Goal: Information Seeking & Learning: Check status

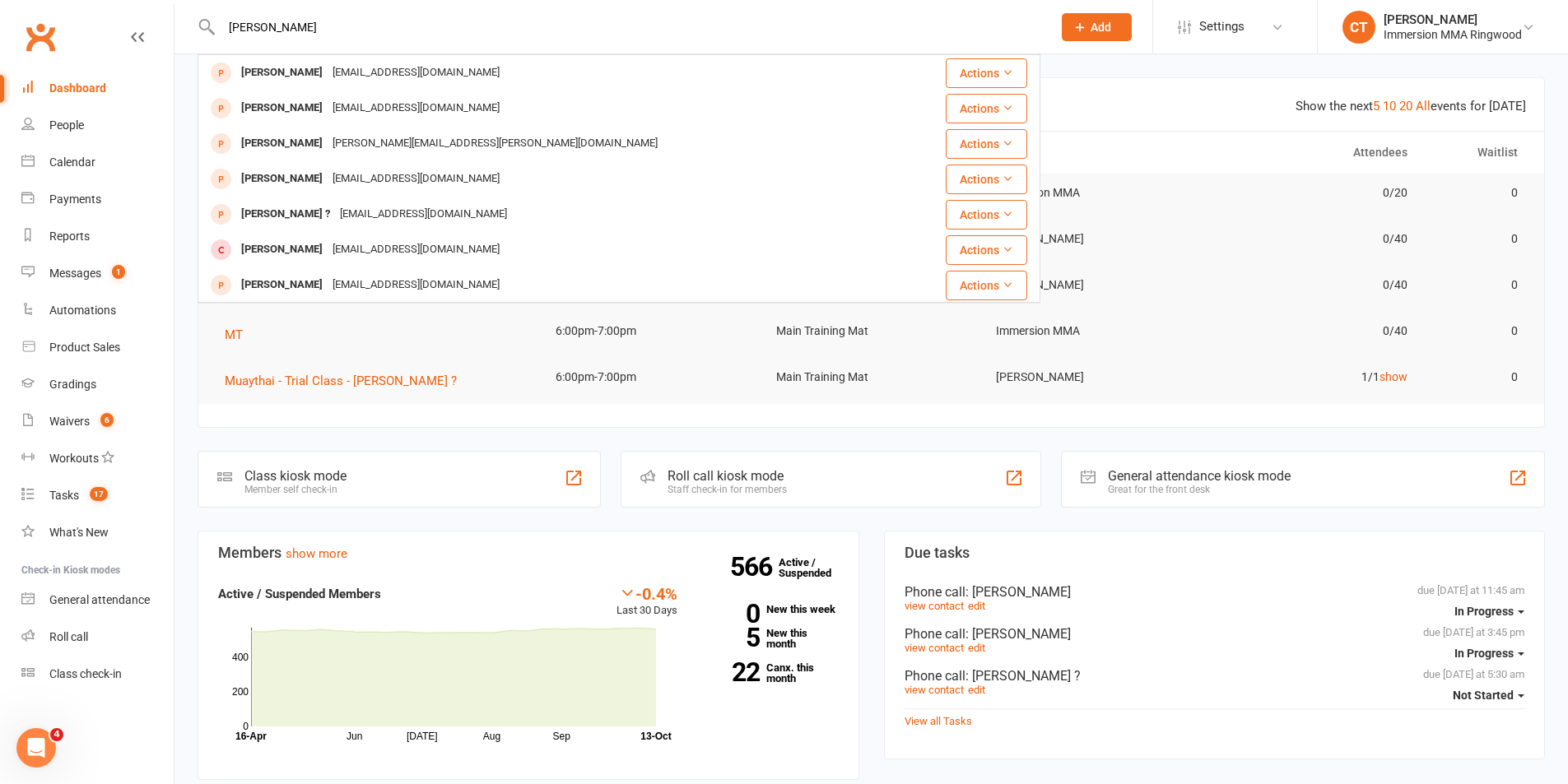
drag, startPoint x: 337, startPoint y: 19, endPoint x: 144, endPoint y: 33, distance: 193.5
click at [163, 4] on header "[PERSON_NAME] [PERSON_NAME] [PERSON_NAME][EMAIL_ADDRESS][DOMAIN_NAME] Actions […" at bounding box center [784, 4] width 1568 height 0
paste input "0456 606 281"
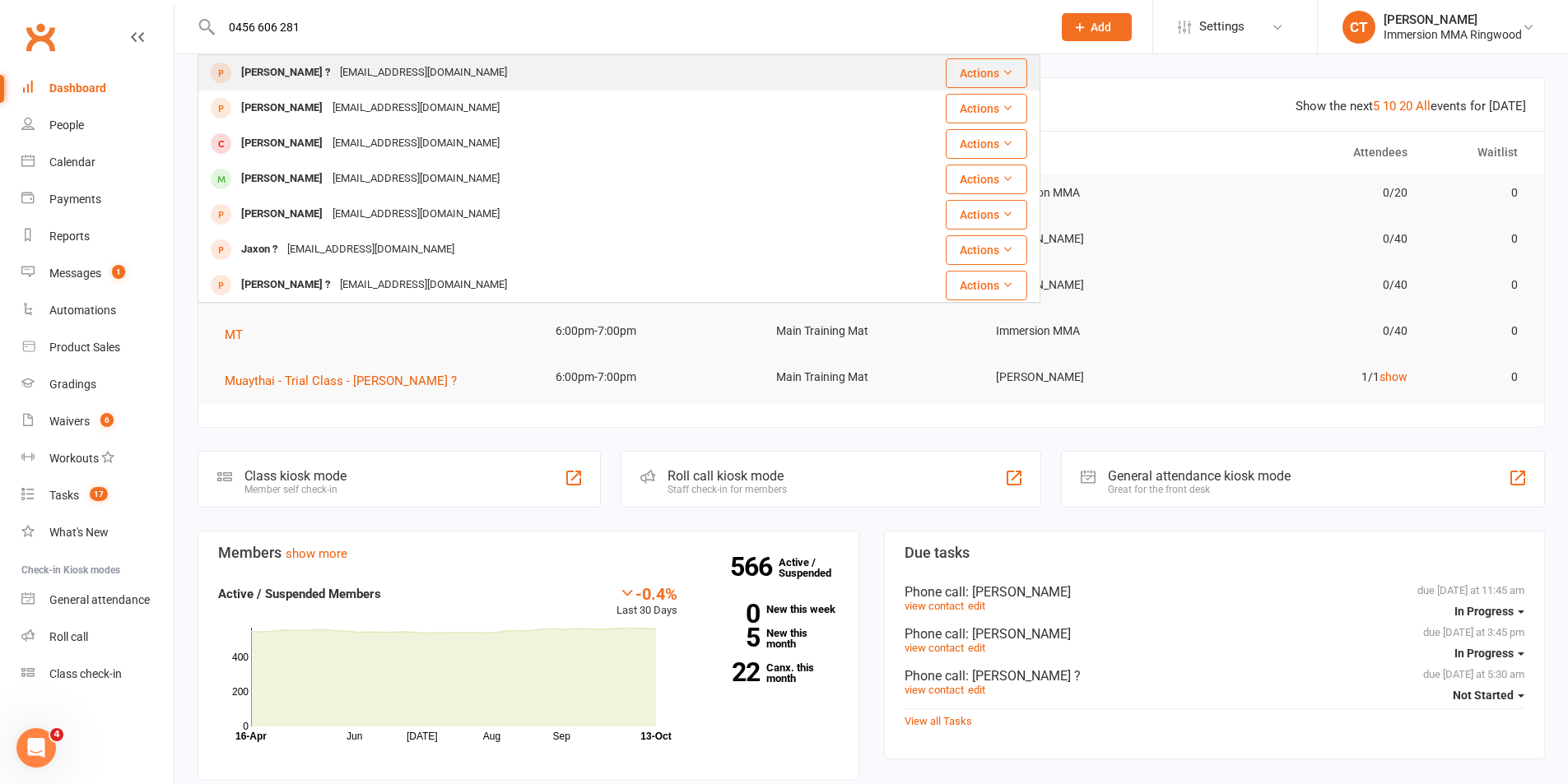
type input "0456 606 281"
click at [363, 69] on div "[EMAIL_ADDRESS][DOMAIN_NAME]" at bounding box center [423, 73] width 177 height 24
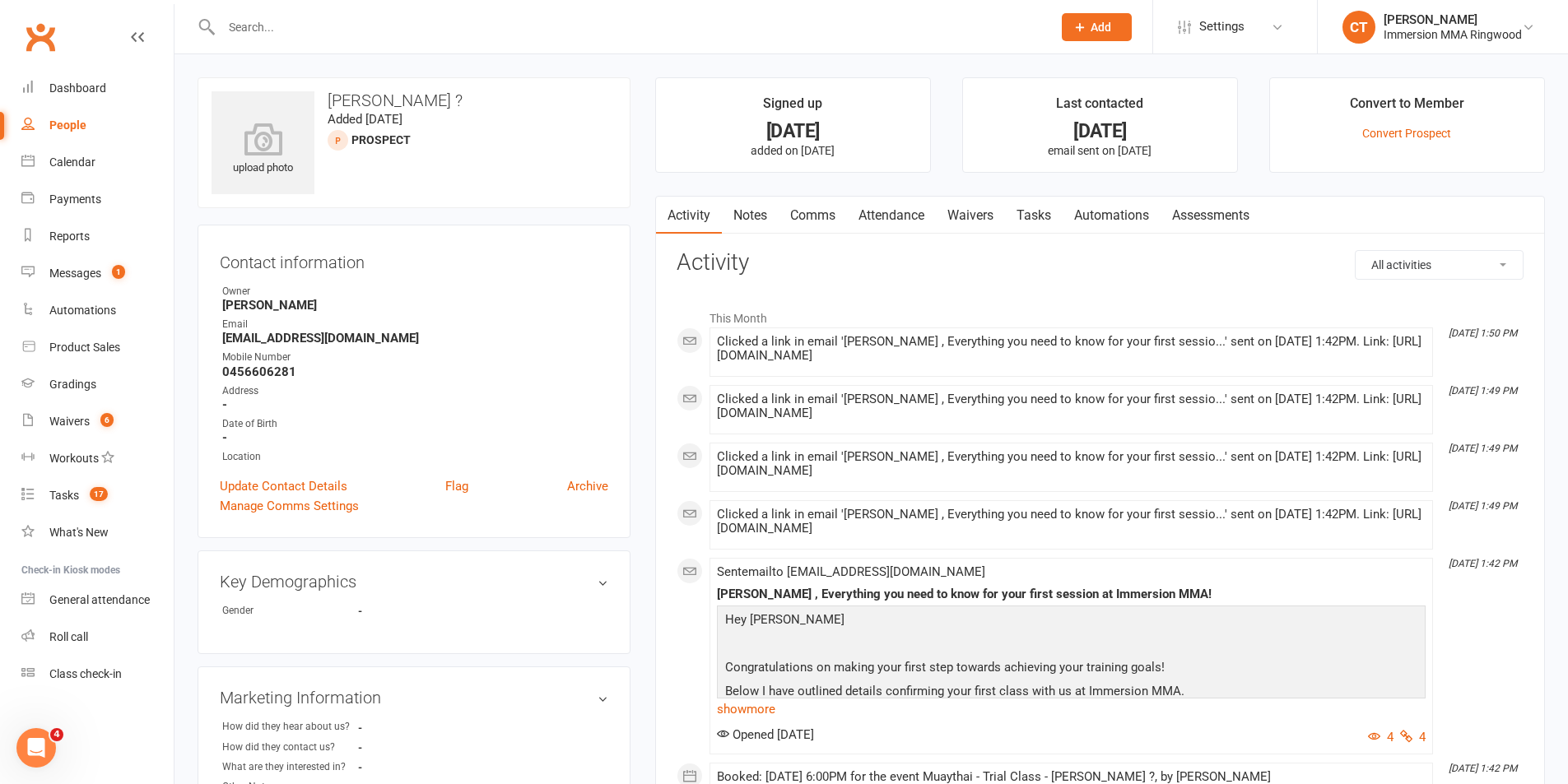
click at [886, 225] on link "Attendance" at bounding box center [891, 215] width 89 height 38
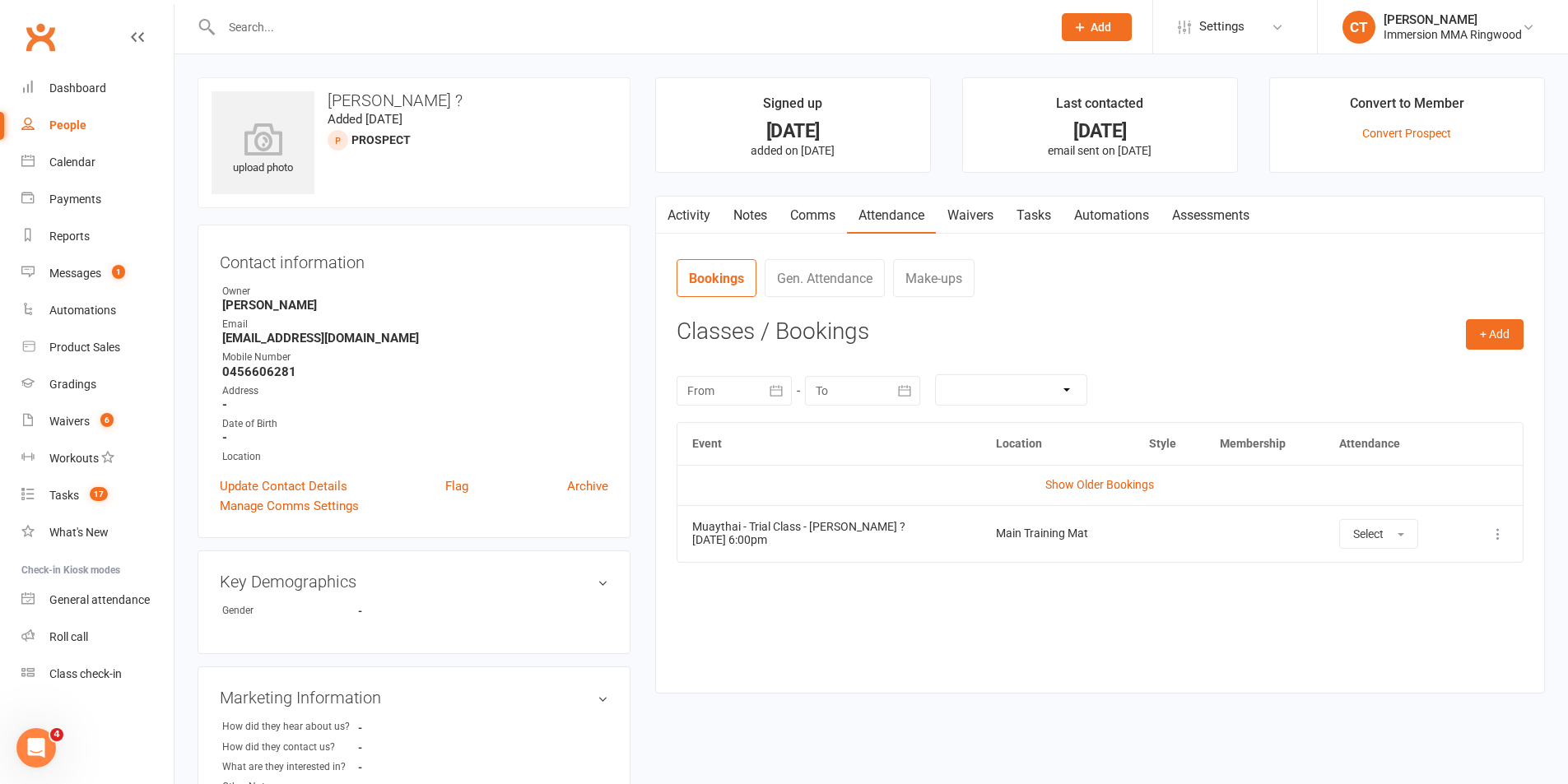
click at [760, 209] on link "Notes" at bounding box center [750, 215] width 57 height 38
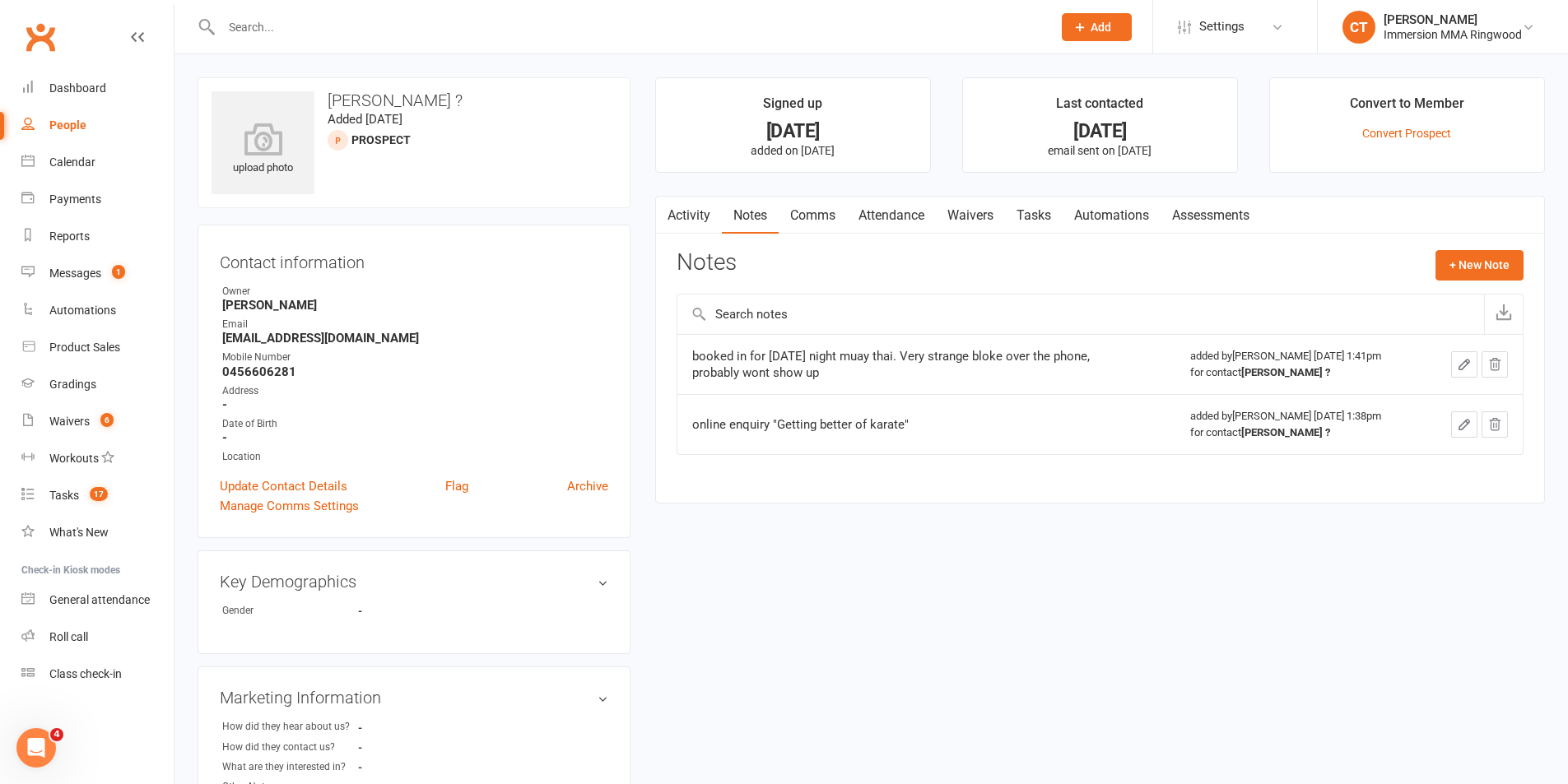
click at [883, 215] on link "Attendance" at bounding box center [891, 215] width 89 height 38
